Goal: Task Accomplishment & Management: Use online tool/utility

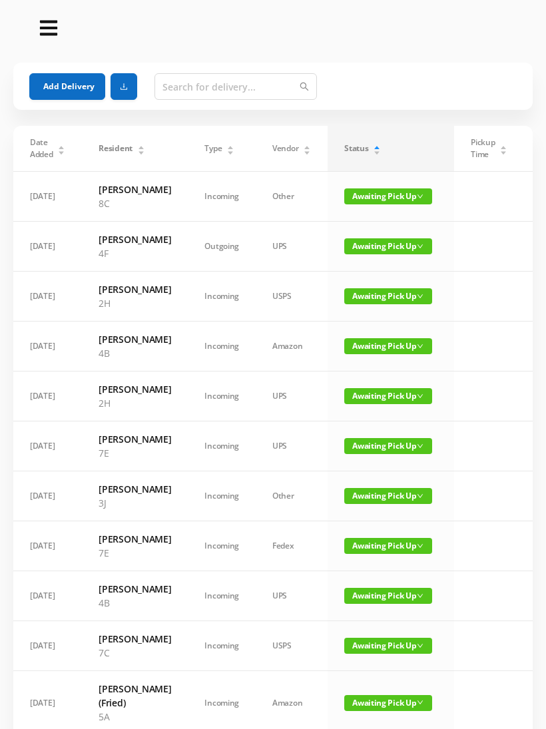
click at [79, 91] on button "Add Delivery" at bounding box center [67, 86] width 76 height 27
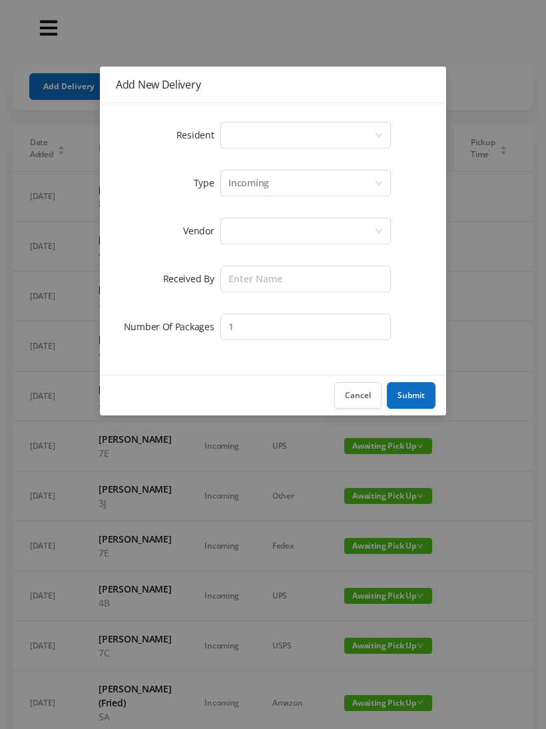
click at [238, 125] on div "Select a person" at bounding box center [301, 135] width 146 height 25
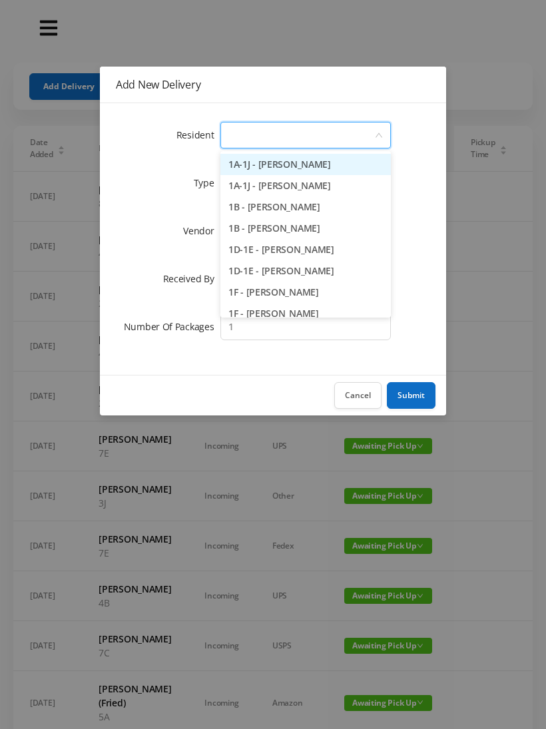
type input "1"
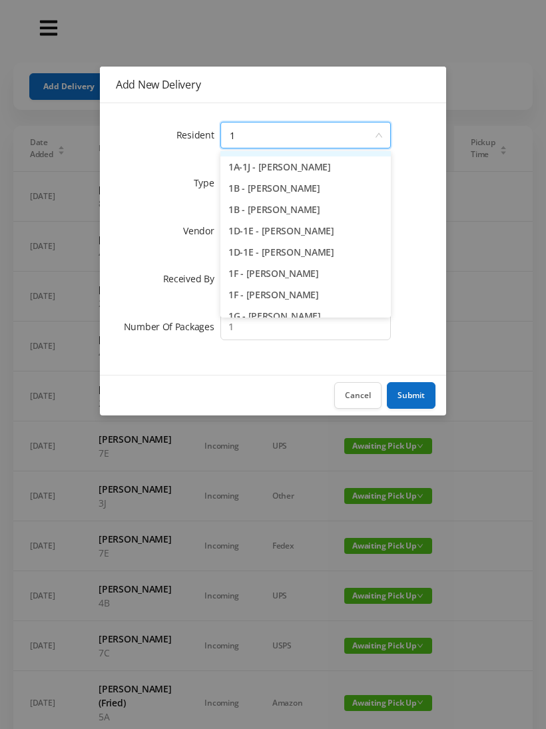
scroll to position [18, 0]
click at [294, 254] on li "1D-1E - [PERSON_NAME]" at bounding box center [305, 252] width 170 height 21
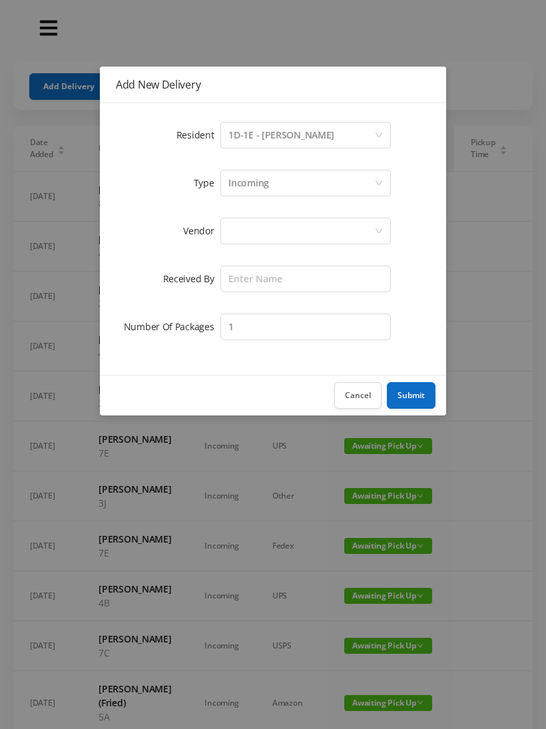
click at [252, 236] on div at bounding box center [301, 230] width 146 height 25
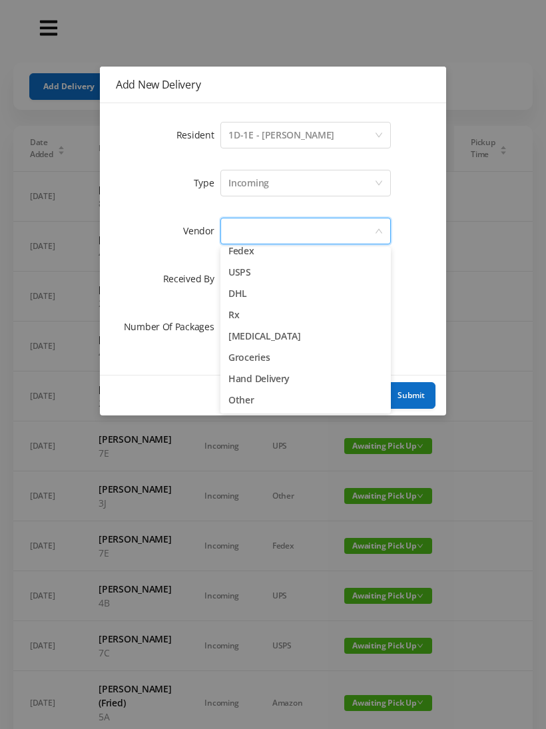
scroll to position [52, 0]
click at [254, 403] on li "Other" at bounding box center [305, 400] width 170 height 21
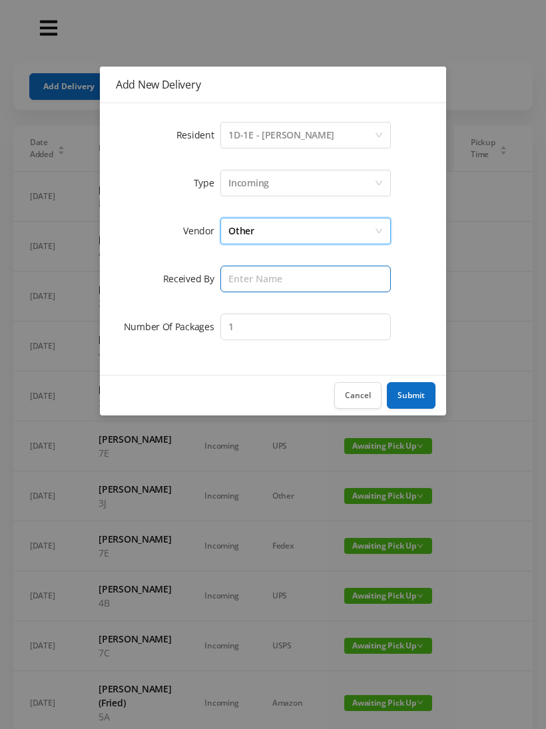
click at [245, 280] on input "text" at bounding box center [305, 279] width 170 height 27
type input "[PERSON_NAME]"
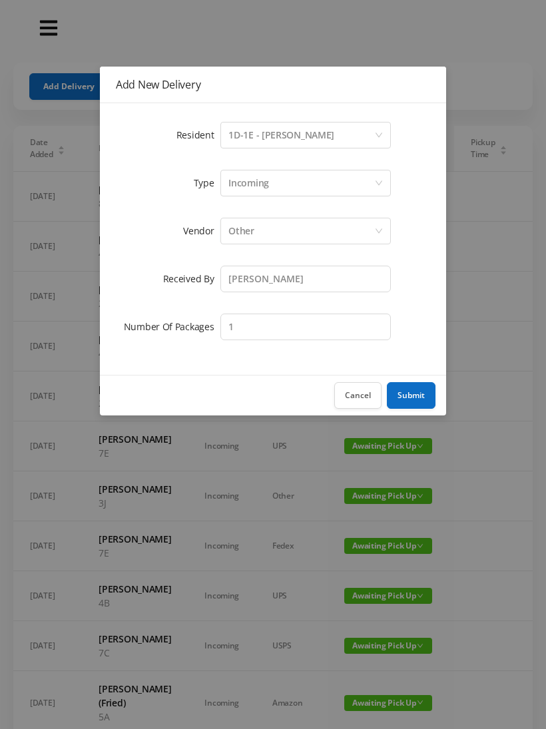
click at [407, 388] on button "Submit" at bounding box center [411, 395] width 49 height 27
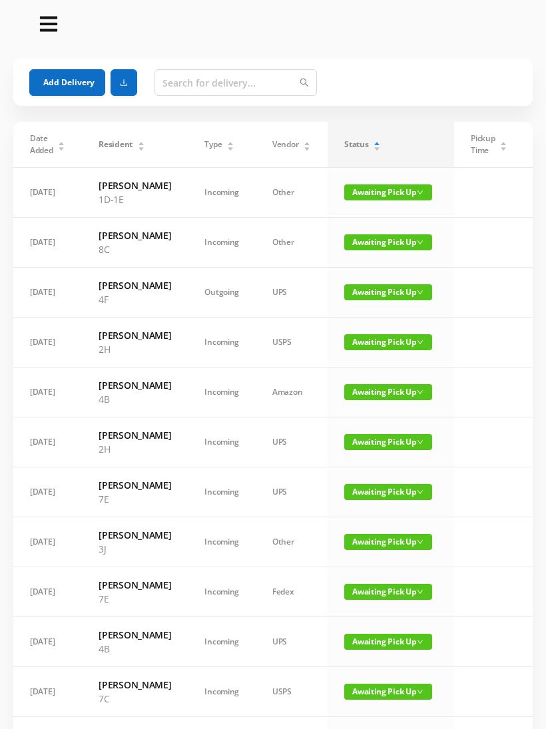
scroll to position [0, 0]
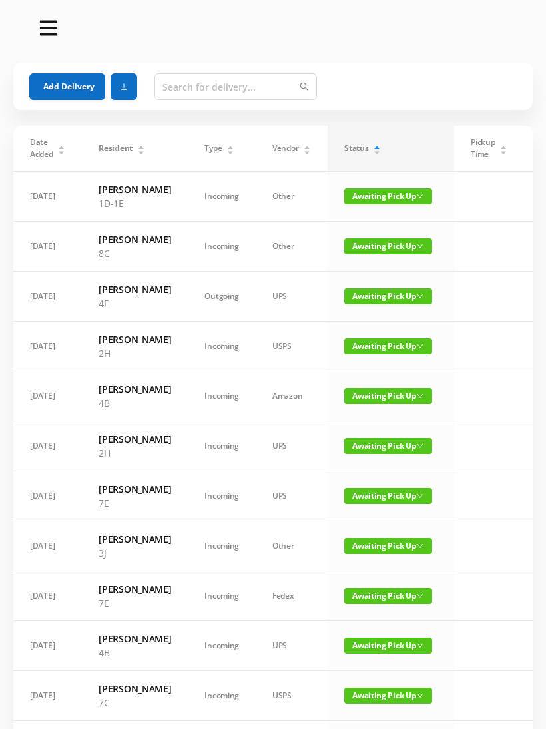
click at [59, 87] on button "Add Delivery" at bounding box center [67, 86] width 76 height 27
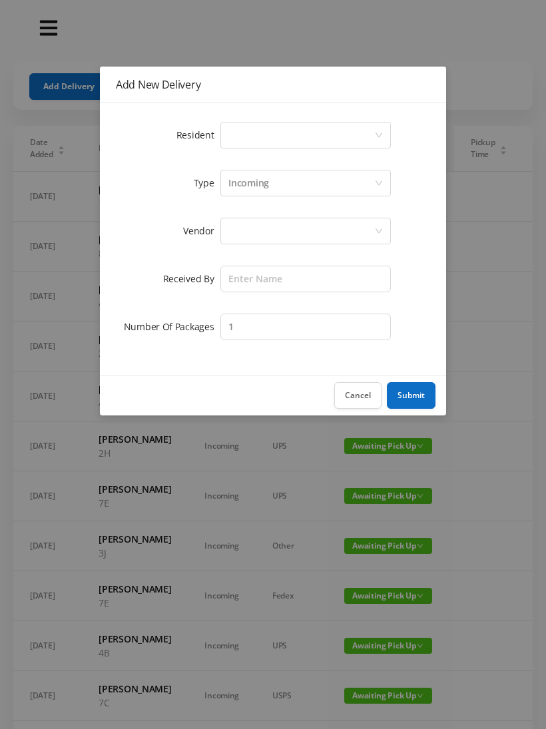
click at [234, 142] on div "Select a person" at bounding box center [301, 135] width 146 height 25
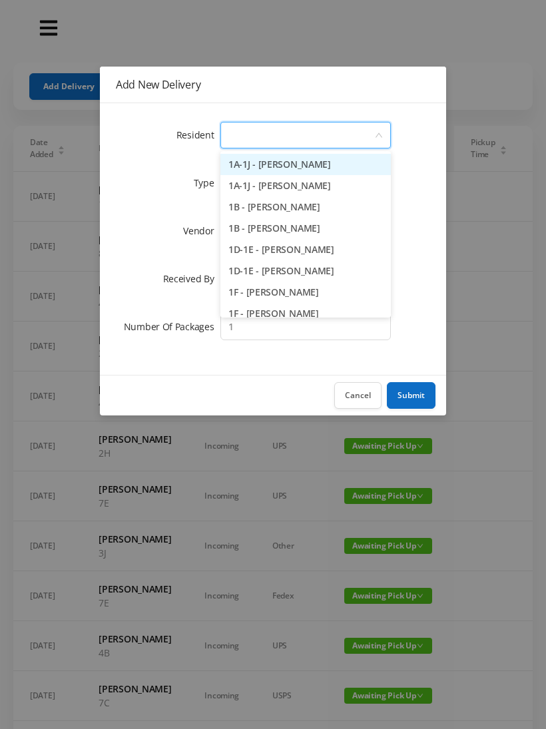
type input "3"
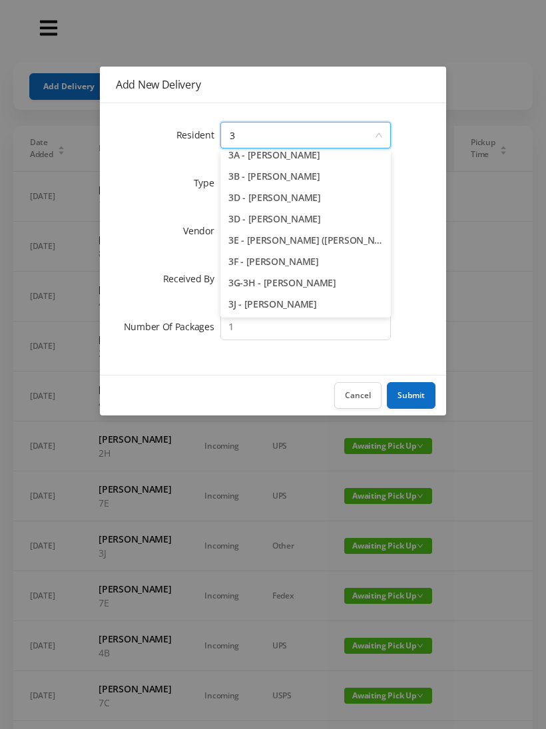
scroll to position [31, 0]
click at [258, 306] on li "3J - [PERSON_NAME]" at bounding box center [305, 304] width 170 height 21
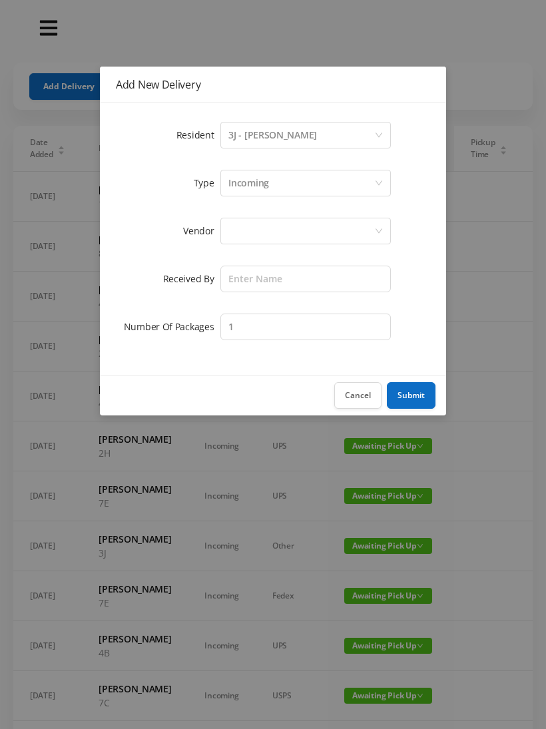
click at [223, 240] on div at bounding box center [305, 231] width 170 height 27
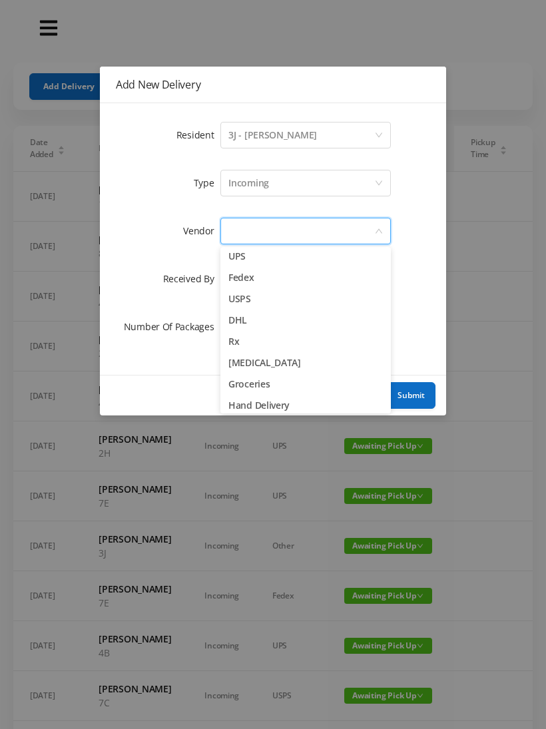
scroll to position [25, 0]
click at [238, 306] on li "USPS" at bounding box center [305, 299] width 170 height 21
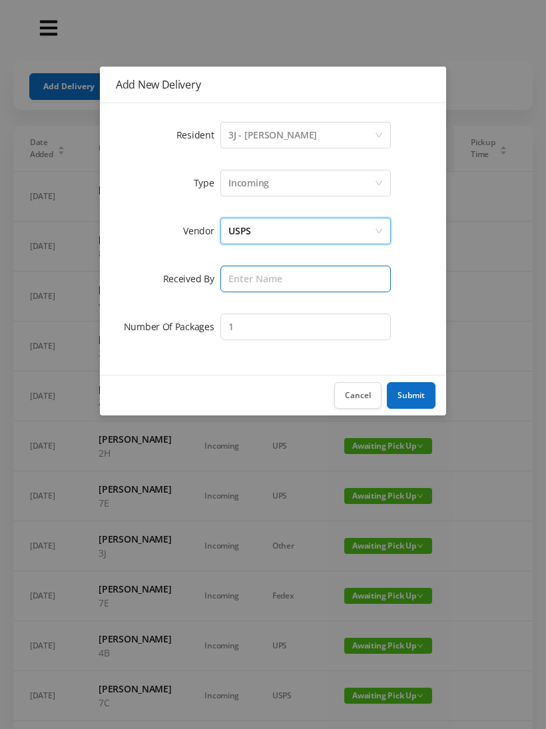
click at [240, 275] on input "text" at bounding box center [305, 279] width 170 height 27
type input "[PERSON_NAME]"
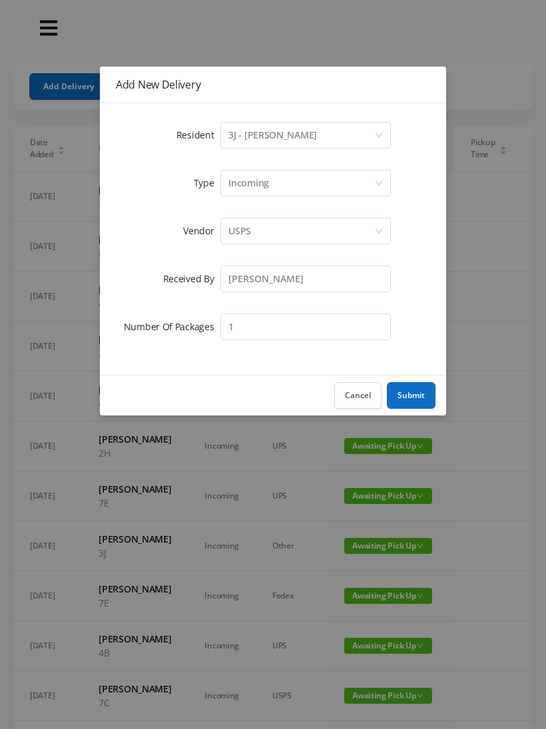
click at [410, 401] on button "Submit" at bounding box center [411, 395] width 49 height 27
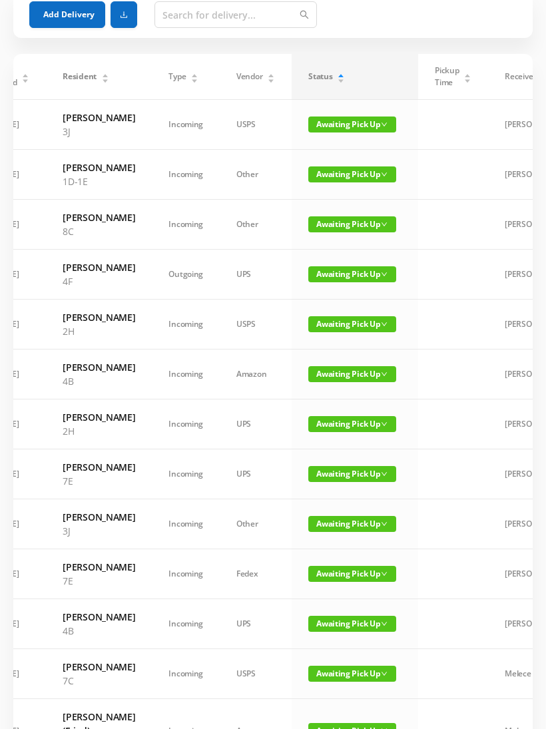
scroll to position [0, 34]
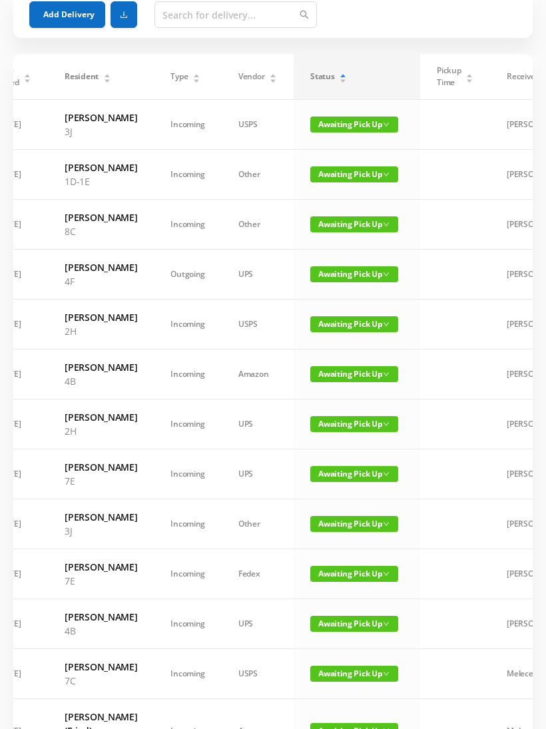
click at [526, 300] on td "[PERSON_NAME]" at bounding box center [537, 275] width 94 height 50
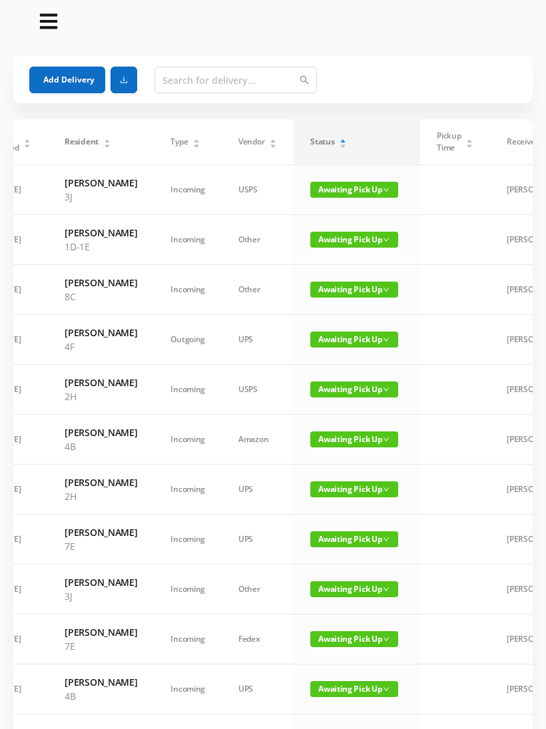
scroll to position [0, 0]
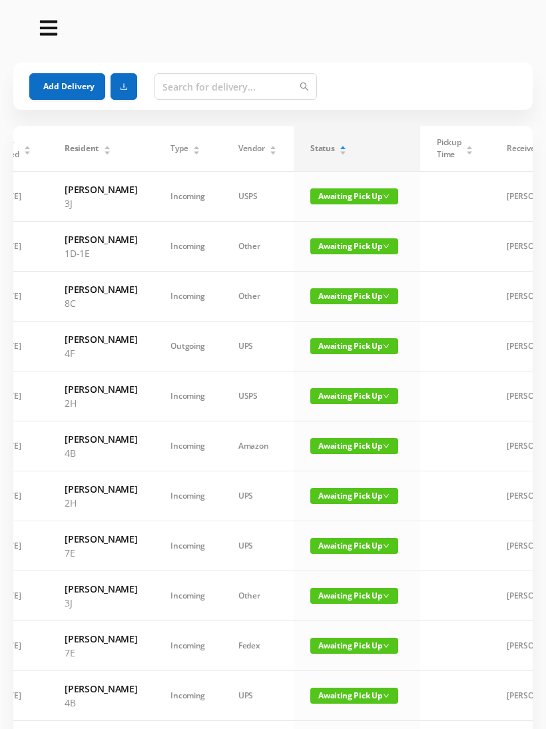
click at [347, 152] on div "Status" at bounding box center [328, 149] width 37 height 12
